Goal: Check status: Check status

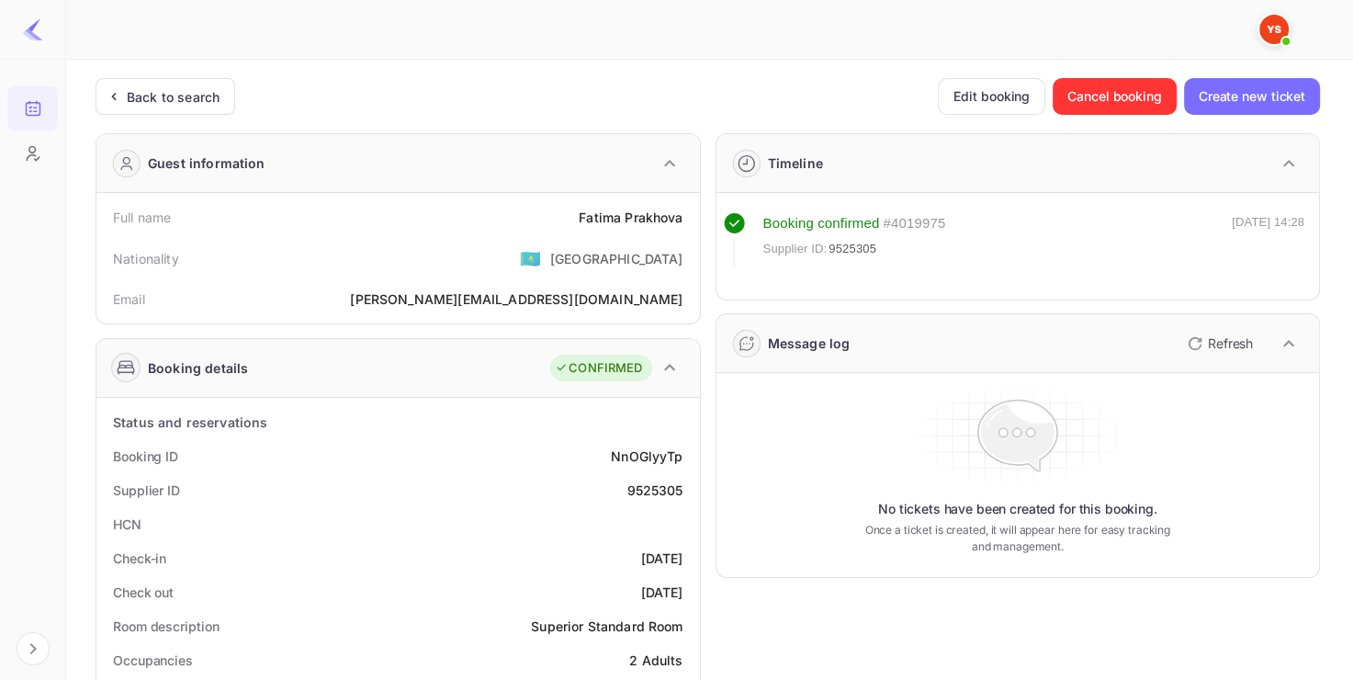
click at [203, 108] on div "Back to search" at bounding box center [166, 96] width 140 height 37
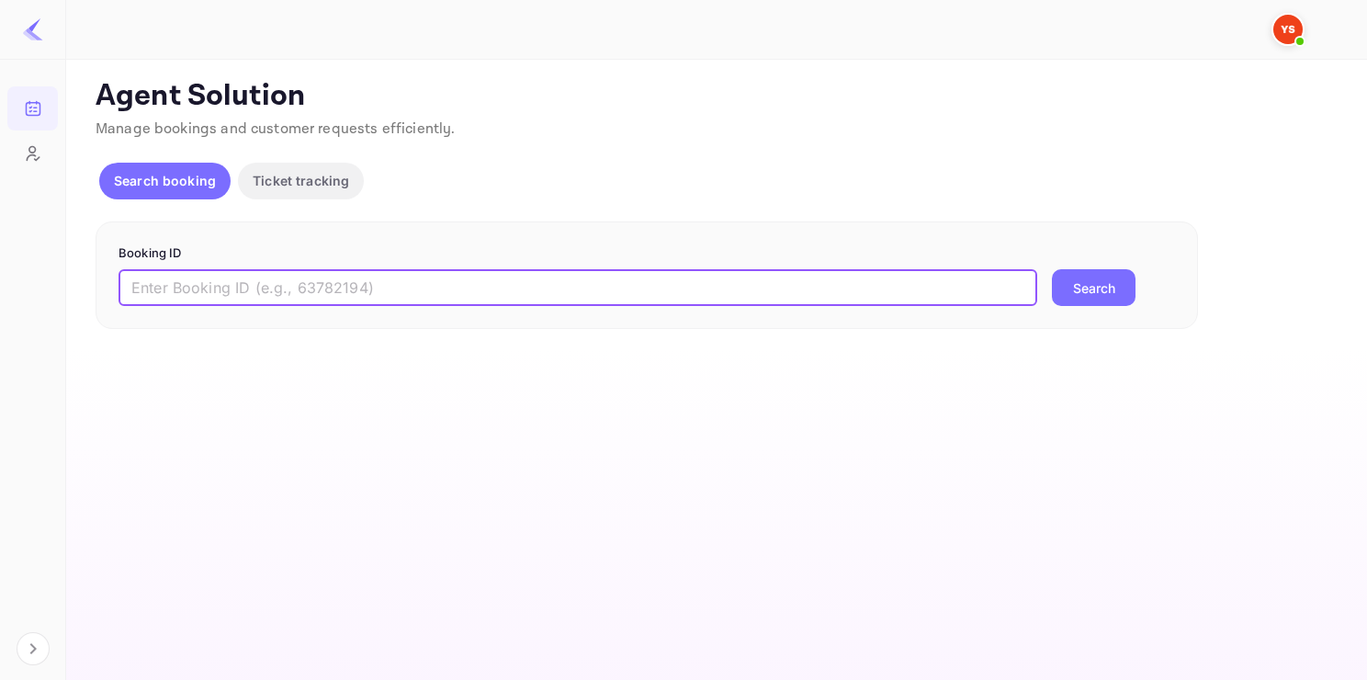
click at [292, 294] on input "text" at bounding box center [578, 287] width 919 height 37
paste input "9559925"
type input "9559925"
click at [1115, 282] on button "Search" at bounding box center [1094, 287] width 84 height 37
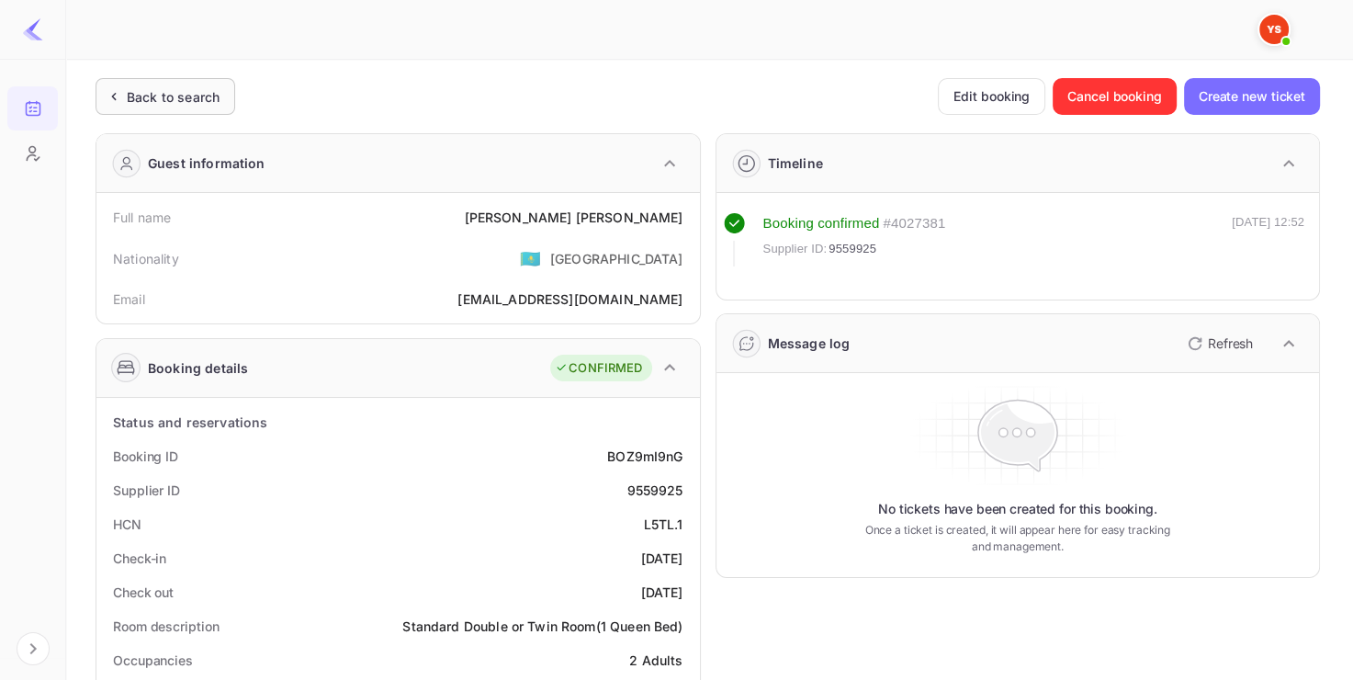
click at [183, 92] on div "Back to search" at bounding box center [173, 96] width 93 height 19
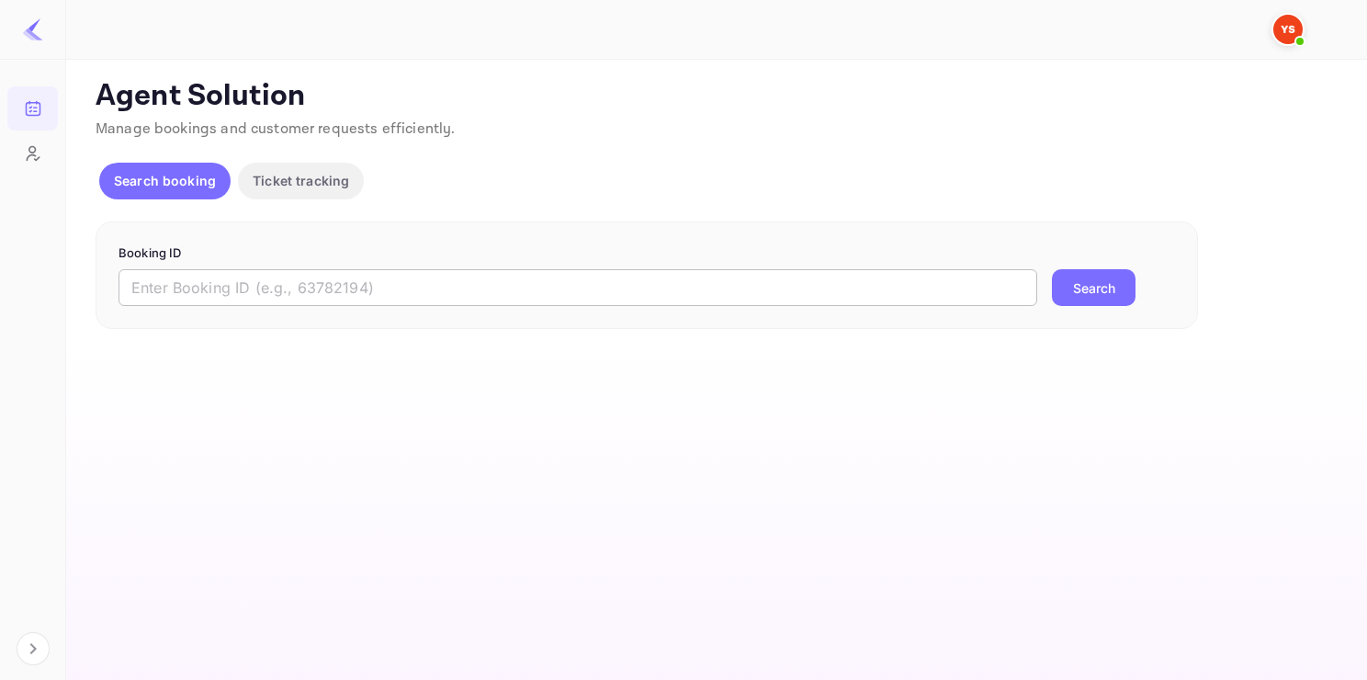
paste input "9555504"
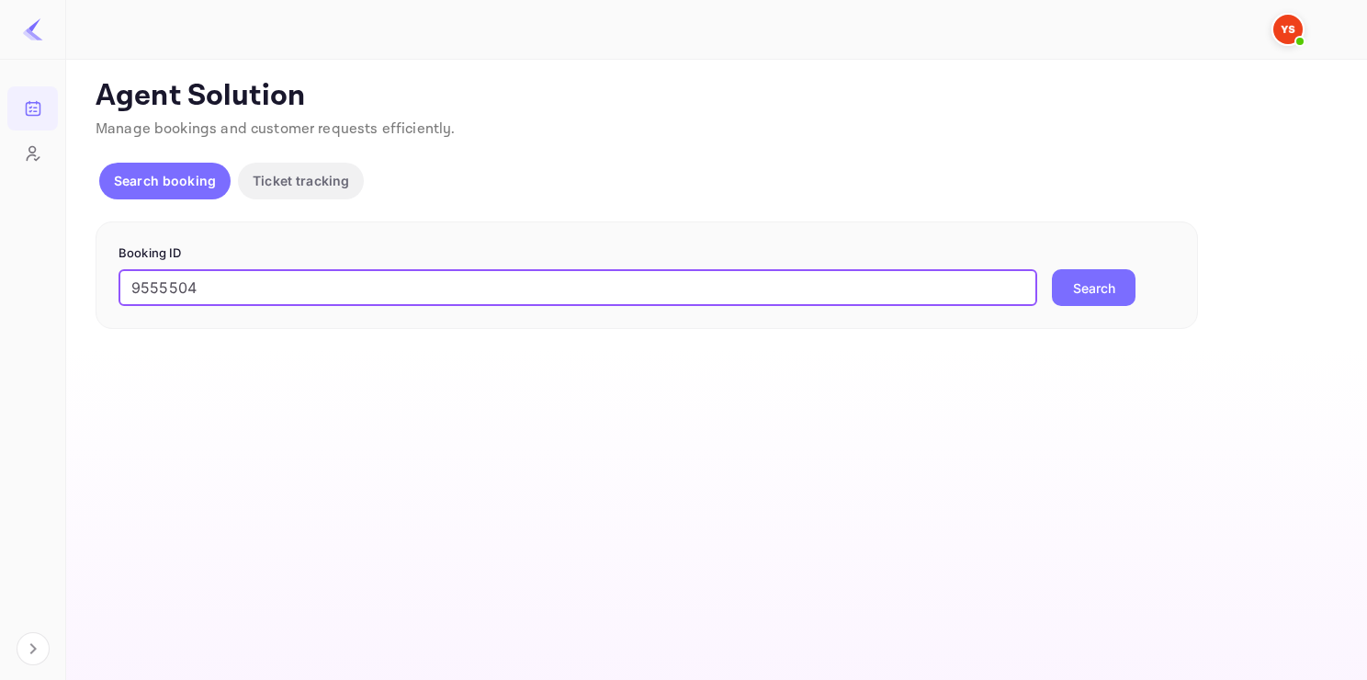
click at [275, 280] on input "9555504" at bounding box center [578, 287] width 919 height 37
type input "9555504"
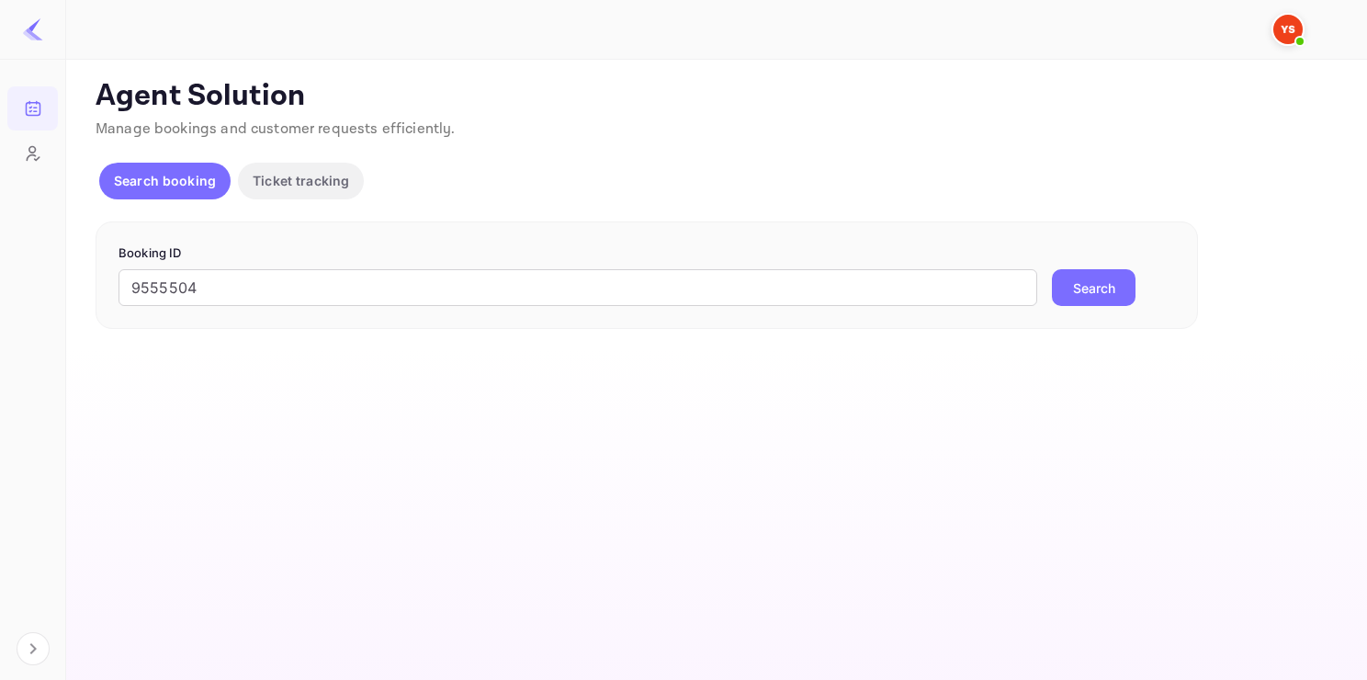
click at [1076, 305] on button "Search" at bounding box center [1094, 287] width 84 height 37
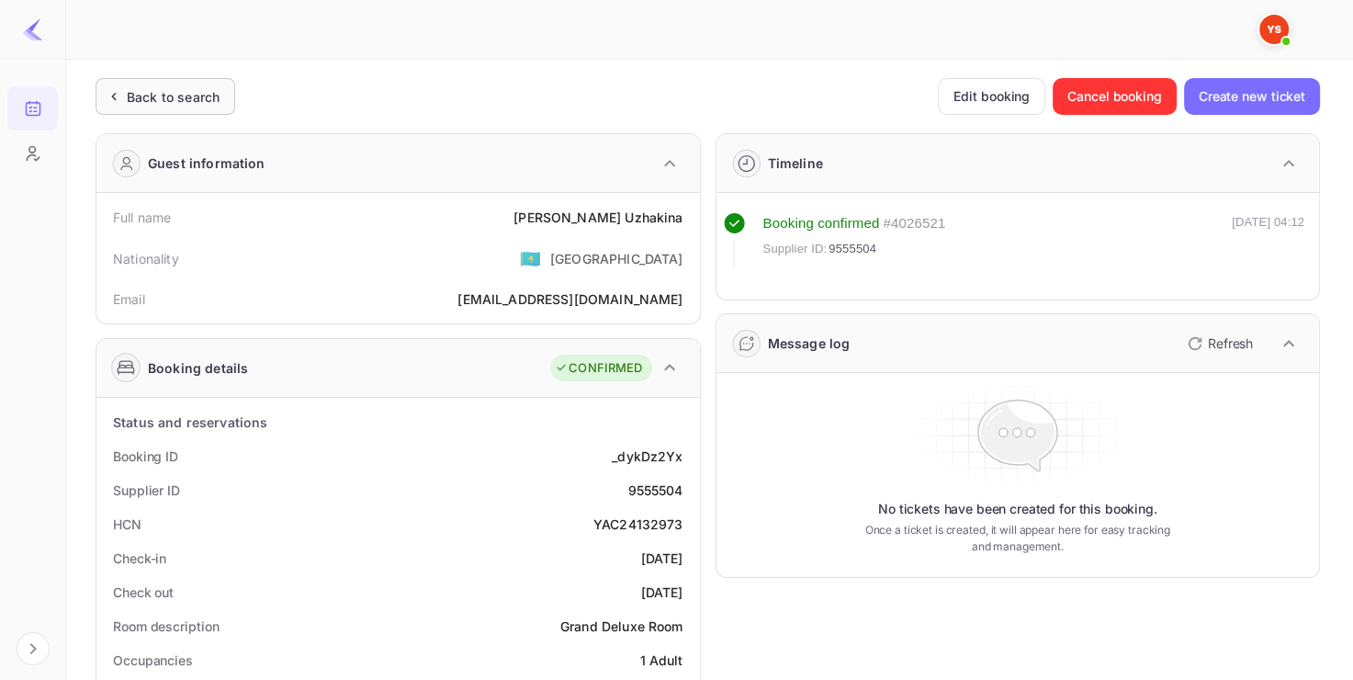
click at [185, 96] on div "Back to search" at bounding box center [173, 96] width 93 height 19
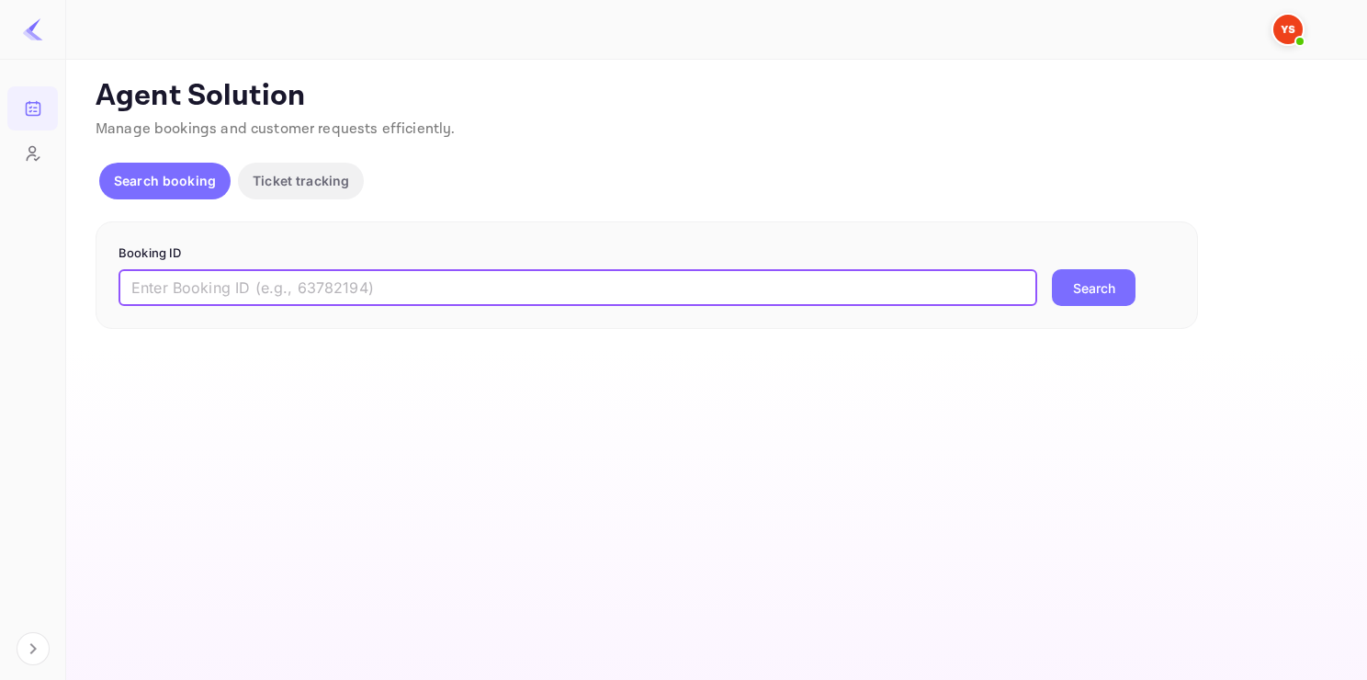
click at [279, 293] on input "text" at bounding box center [578, 287] width 919 height 37
paste input "9373166"
type input "9373166"
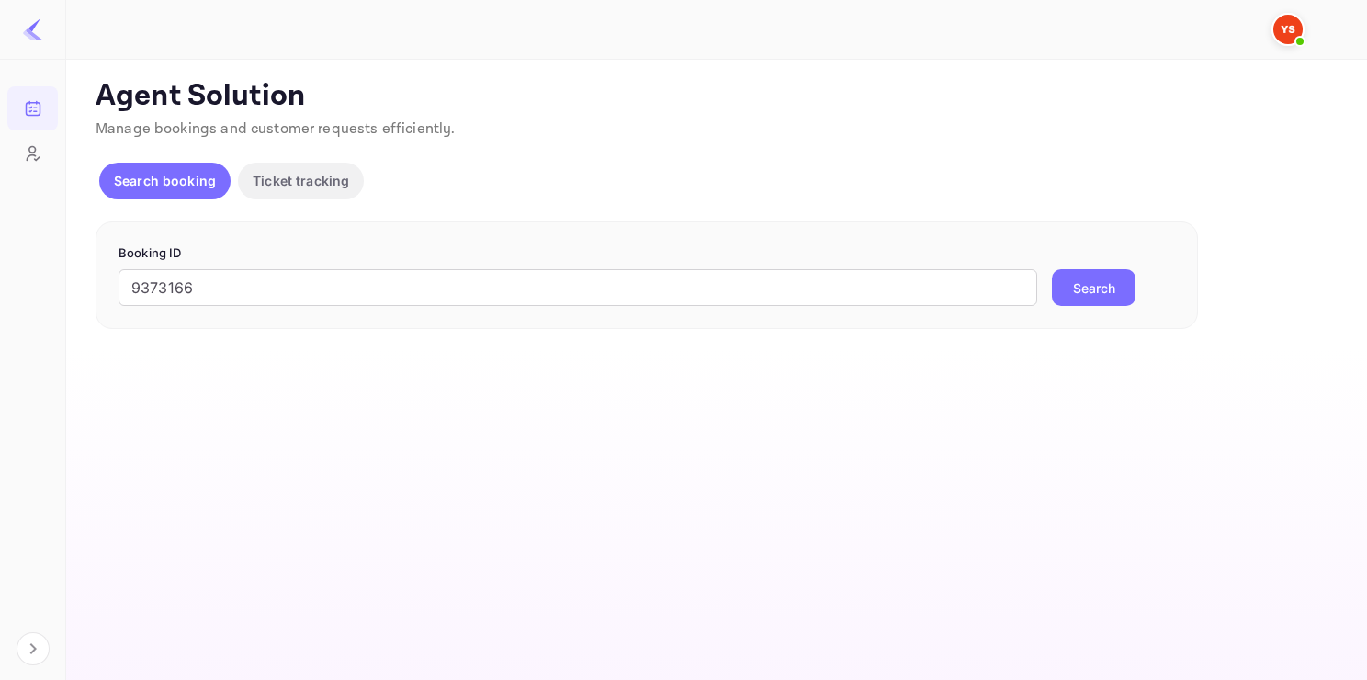
click at [1075, 298] on button "Search" at bounding box center [1094, 287] width 84 height 37
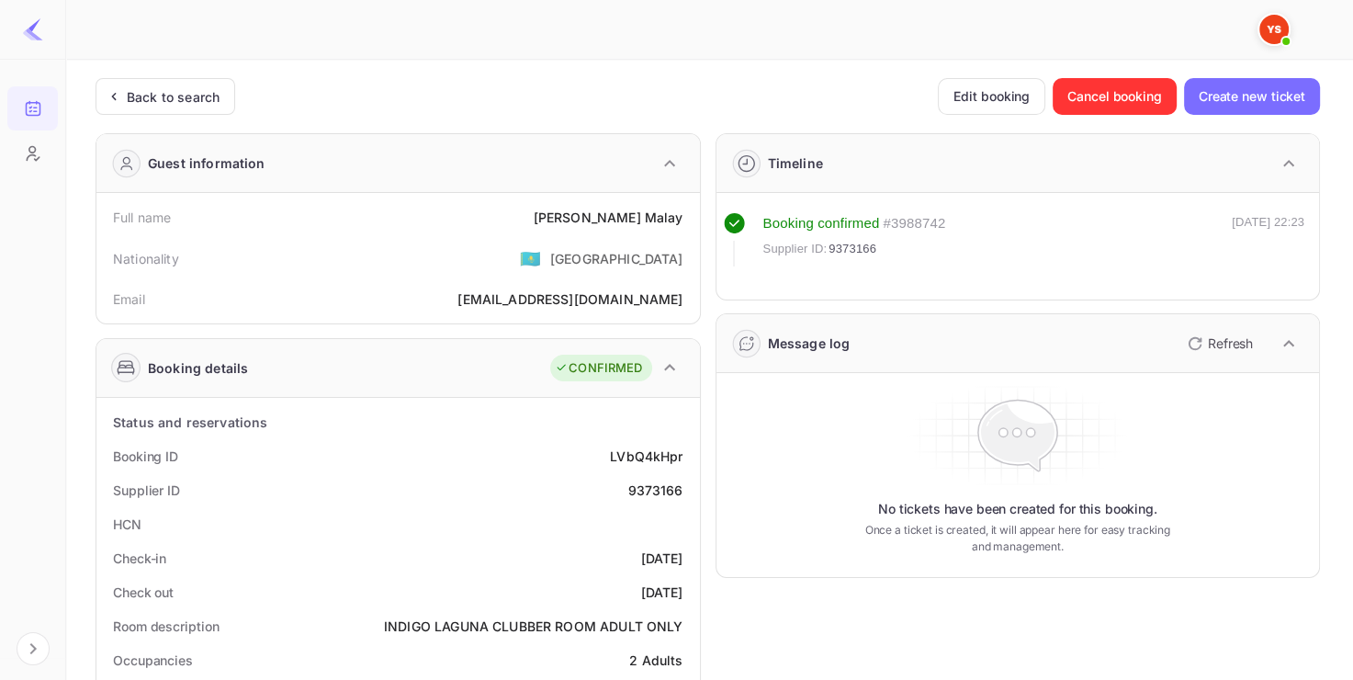
click at [647, 493] on div "9373166" at bounding box center [655, 490] width 55 height 19
copy div "9373166"
drag, startPoint x: 595, startPoint y: 214, endPoint x: 692, endPoint y: 228, distance: 97.5
click at [692, 228] on div "Full name [PERSON_NAME] Nationality 🇰🇿 [DEMOGRAPHIC_DATA] Email [EMAIL_ADDRESS]…" at bounding box center [398, 258] width 604 height 130
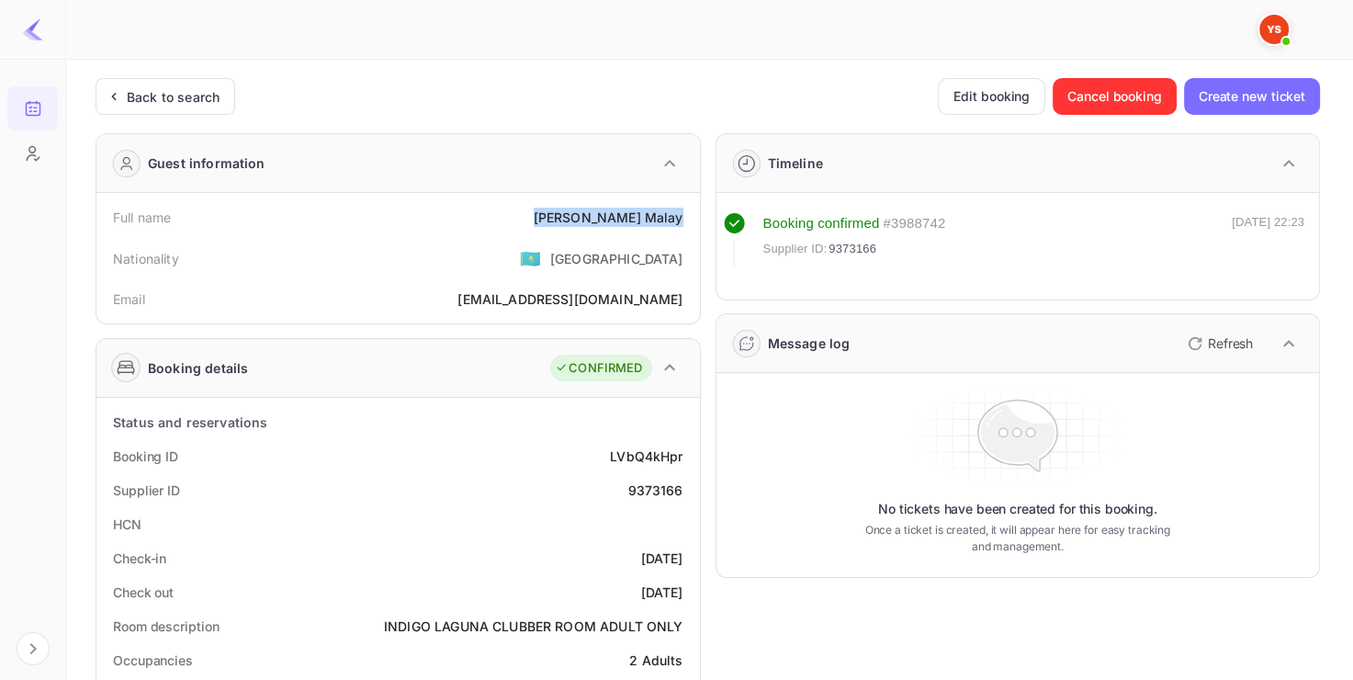
copy div "[PERSON_NAME]"
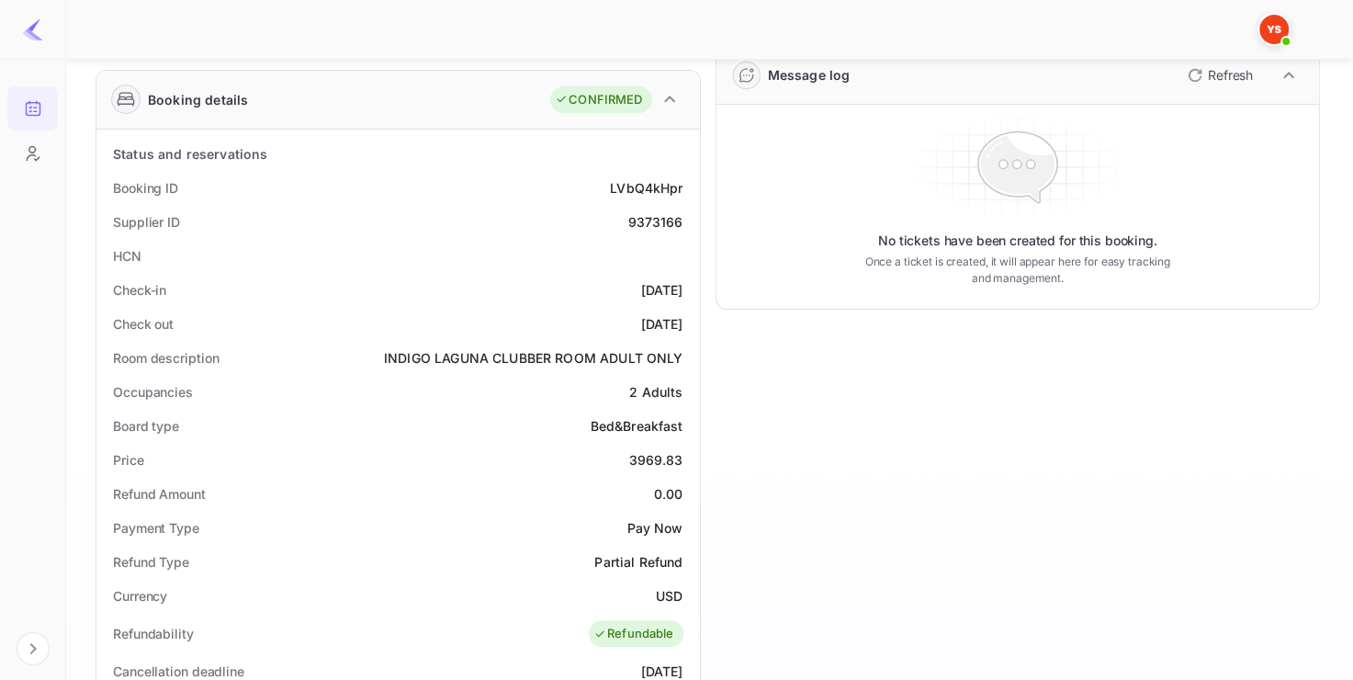
scroll to position [268, 0]
drag, startPoint x: 631, startPoint y: 451, endPoint x: 685, endPoint y: 452, distance: 53.3
click at [685, 452] on div "Price 3969.83" at bounding box center [398, 460] width 589 height 34
copy div "3969.83"
